Goal: Find contact information: Find contact information

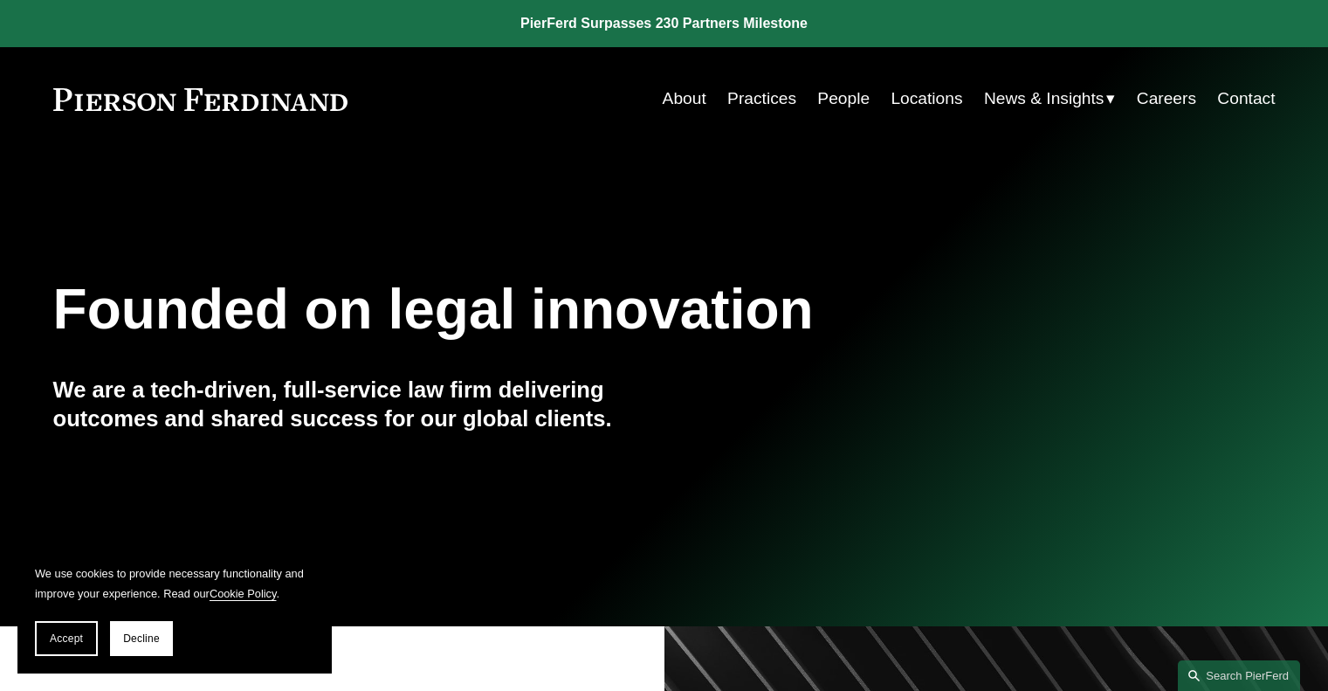
scroll to position [35, 0]
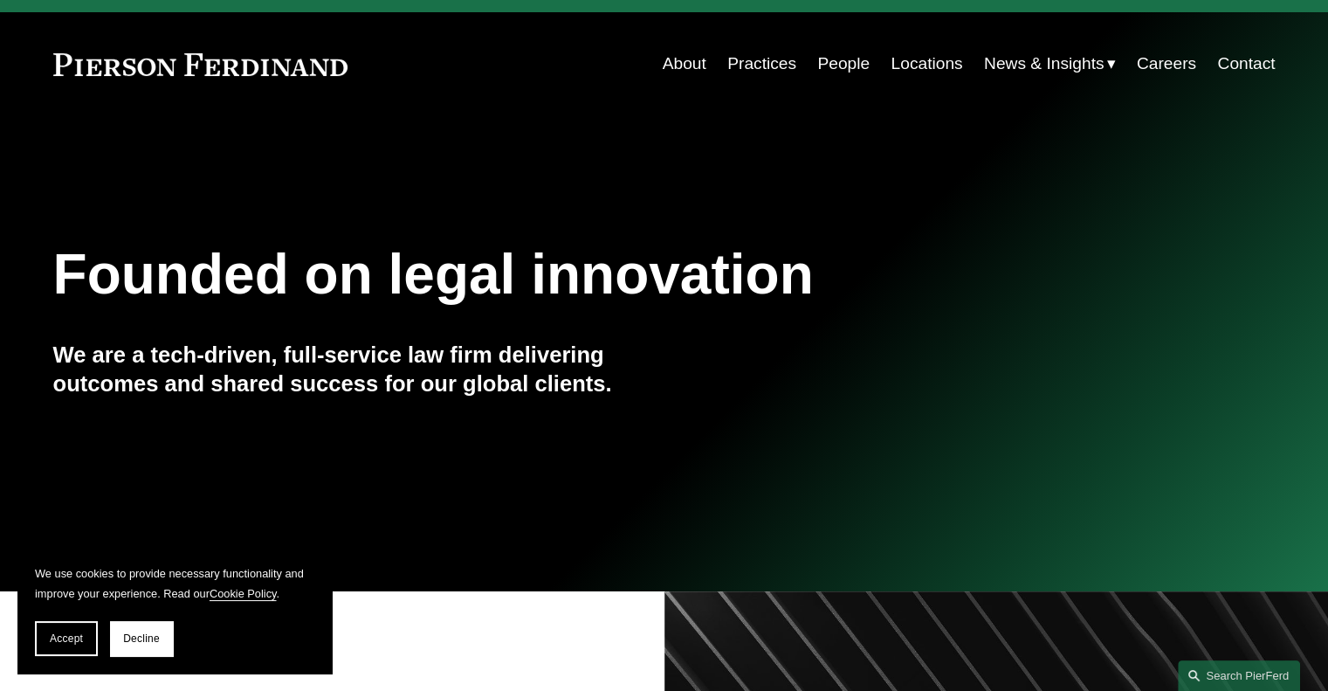
click at [934, 69] on link "Locations" at bounding box center [927, 63] width 72 height 33
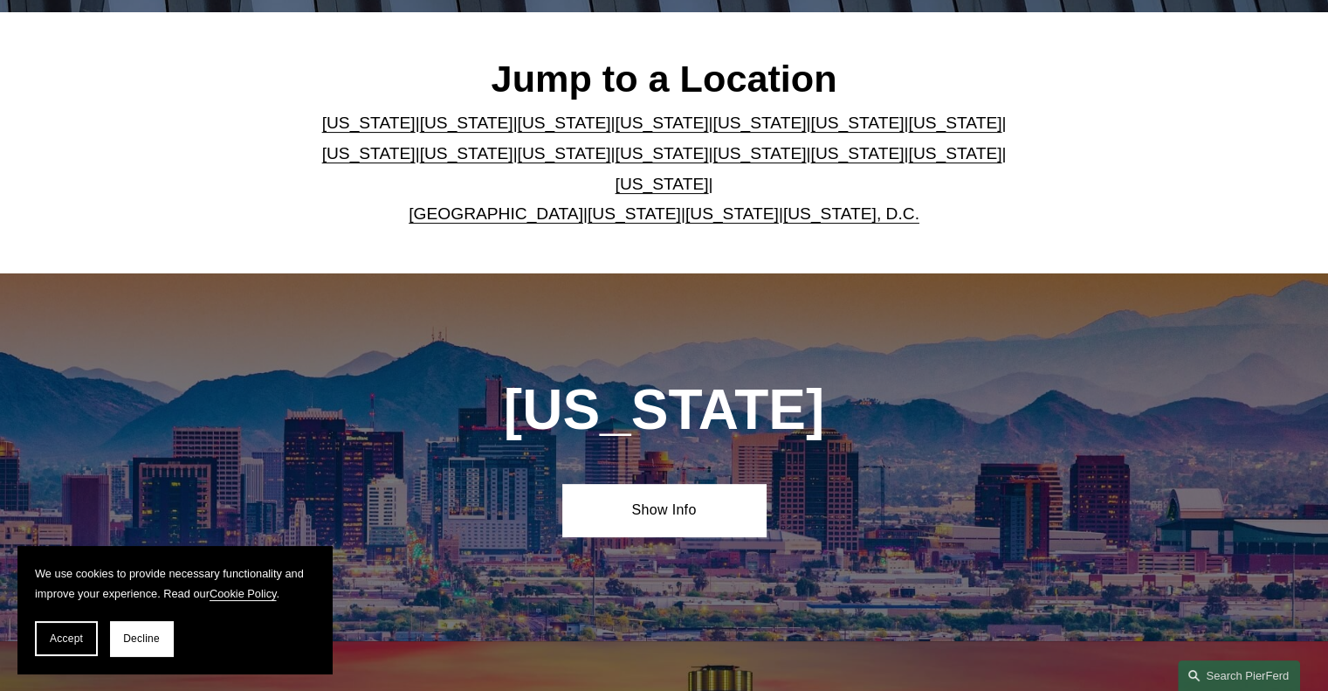
click at [709, 175] on link "[US_STATE]" at bounding box center [662, 184] width 93 height 18
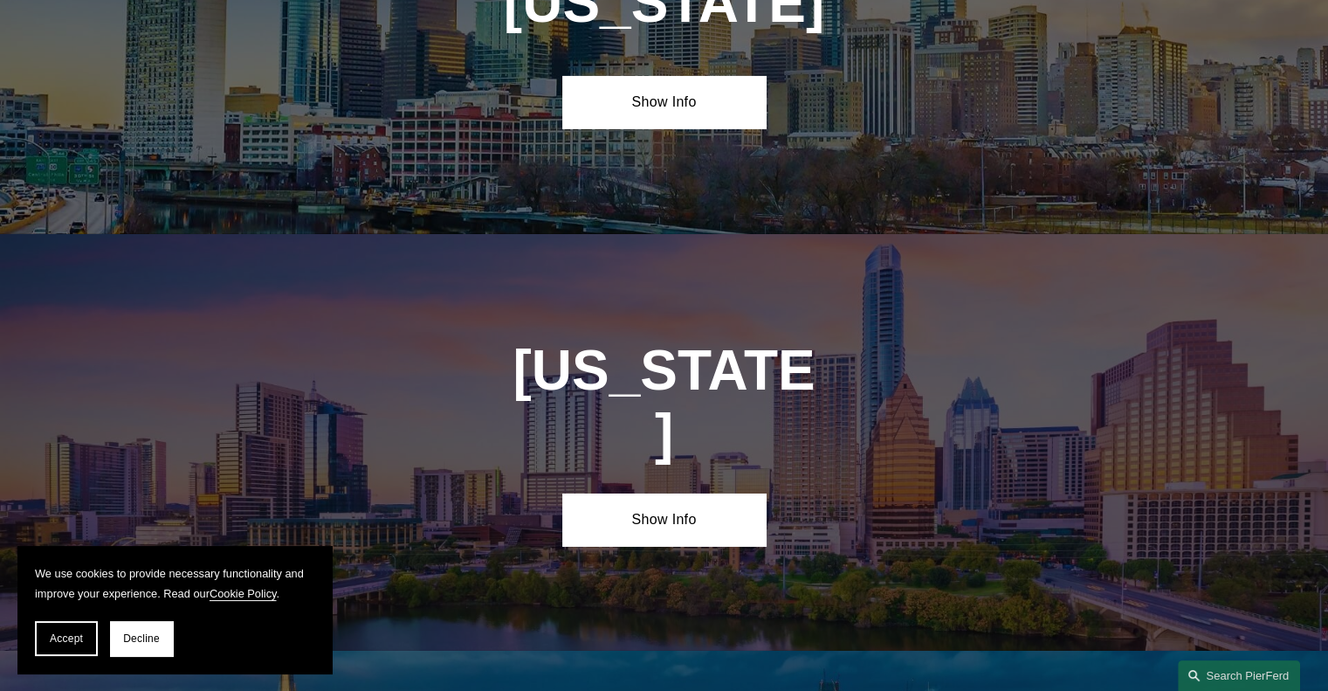
scroll to position [5794, 0]
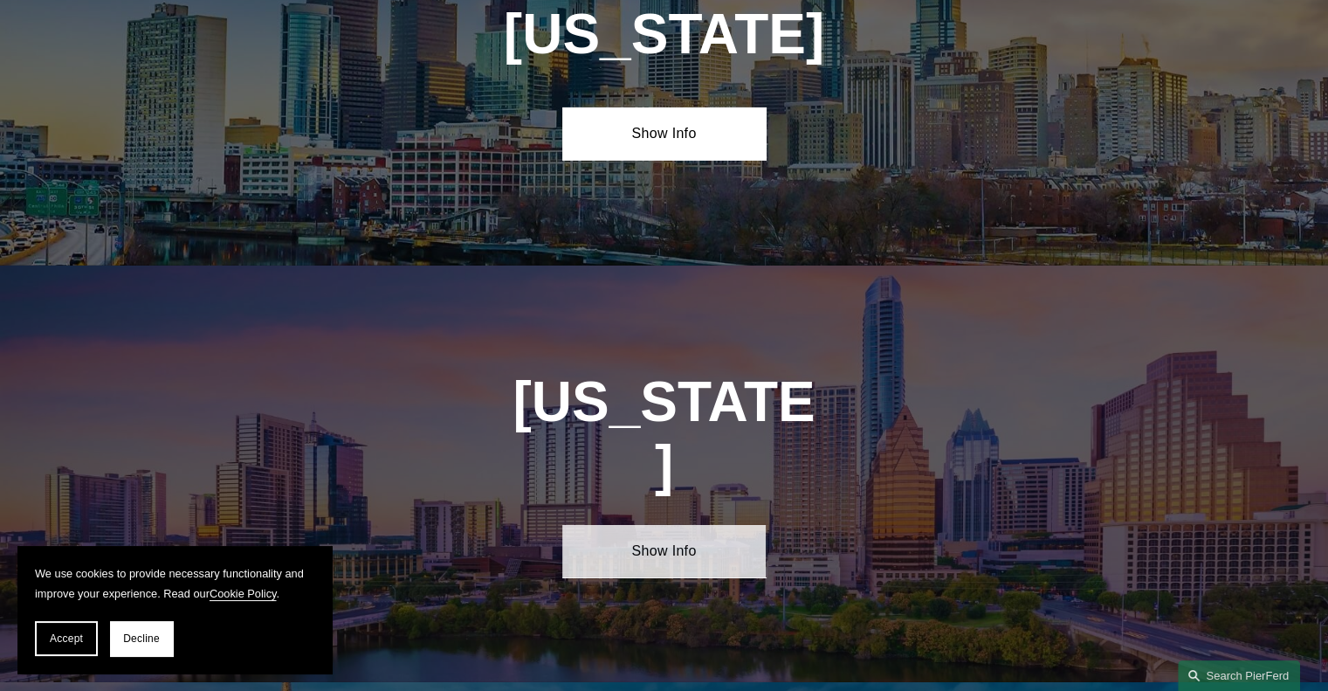
click at [647, 525] on link "Show Info" at bounding box center [663, 551] width 203 height 52
